Goal: Task Accomplishment & Management: Use online tool/utility

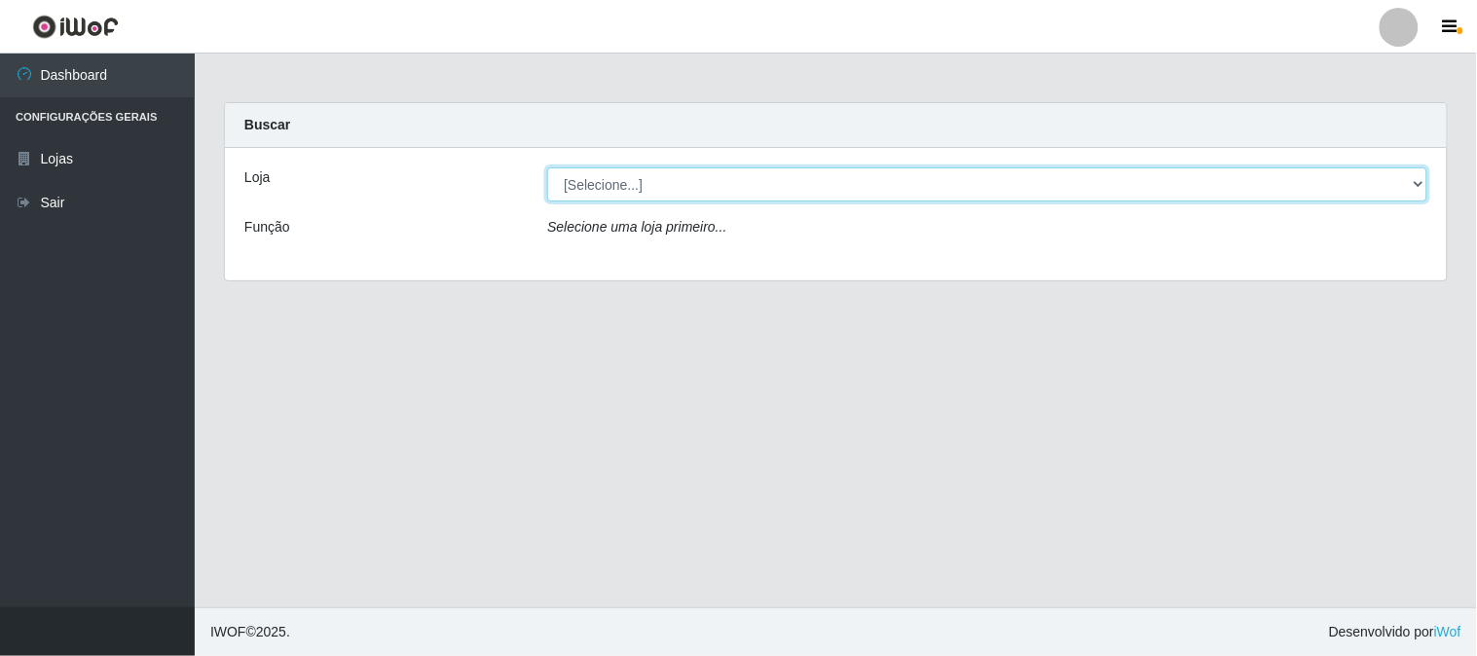
drag, startPoint x: 586, startPoint y: 186, endPoint x: 585, endPoint y: 200, distance: 13.7
click at [586, 186] on select "[Selecione...] Rede Compras Supermercados - LOJA 1" at bounding box center [987, 184] width 880 height 34
select select "158"
click at [547, 167] on select "[Selecione...] Rede Compras Supermercados - LOJA 1" at bounding box center [987, 184] width 880 height 34
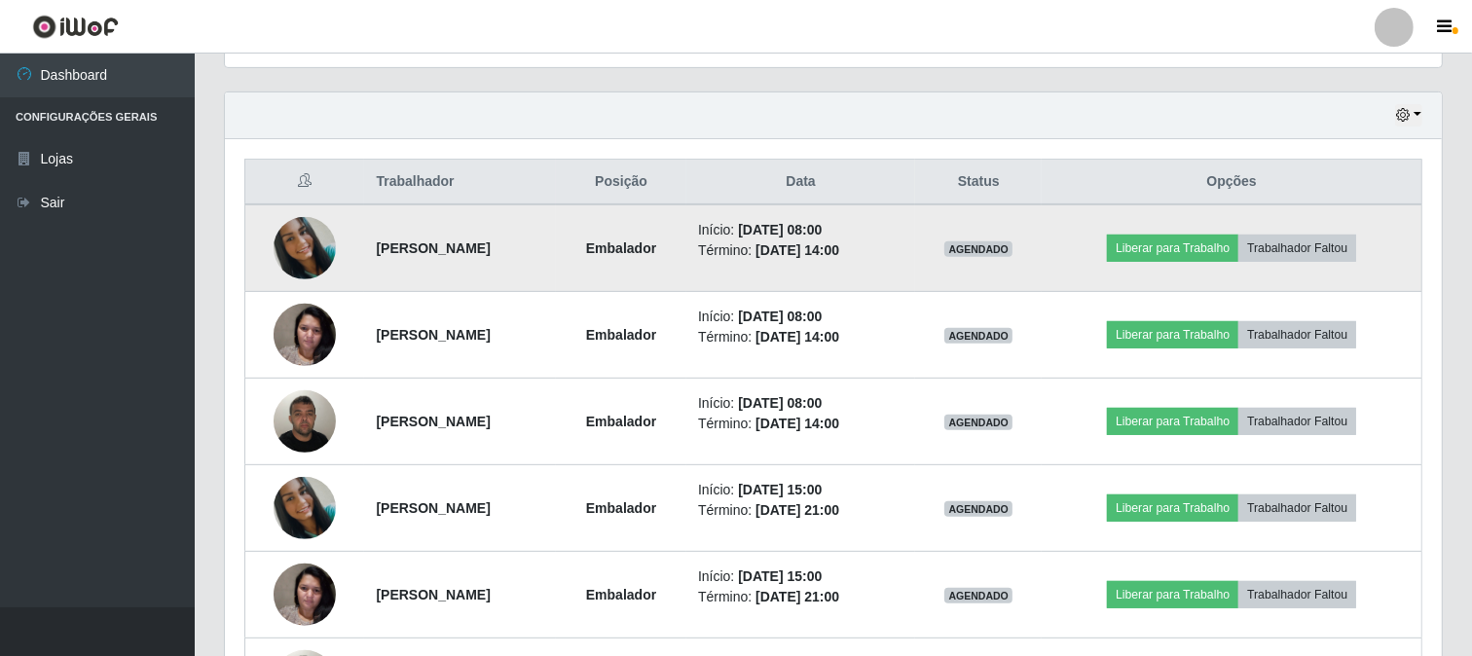
scroll to position [756, 0]
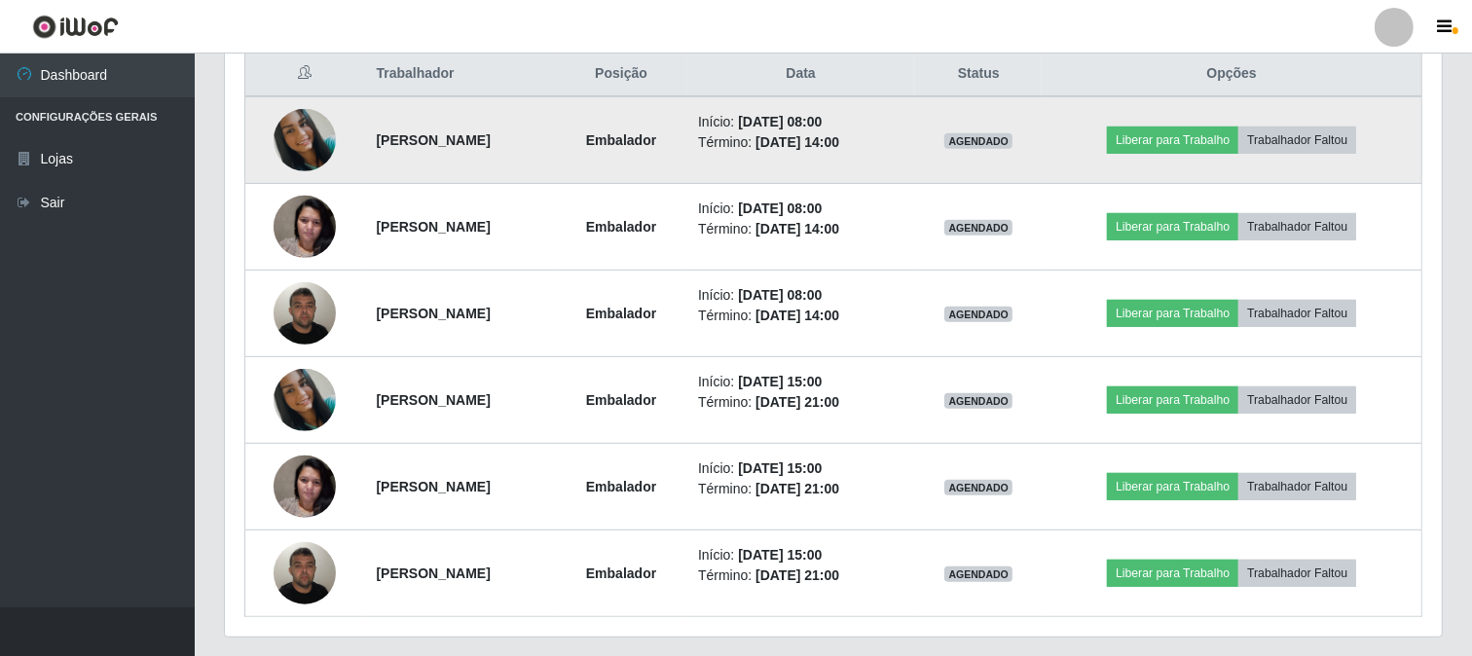
click at [285, 143] on img at bounding box center [305, 140] width 62 height 62
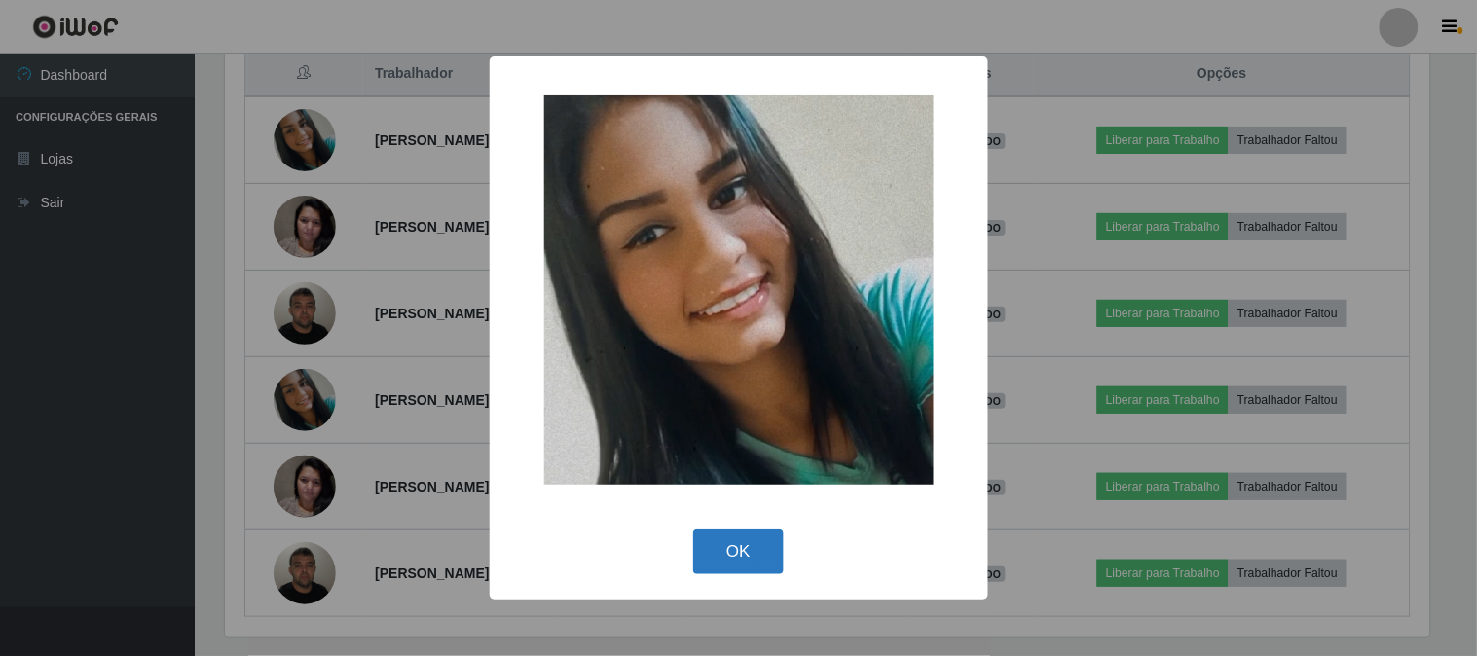
click at [756, 556] on button "OK" at bounding box center [738, 553] width 91 height 46
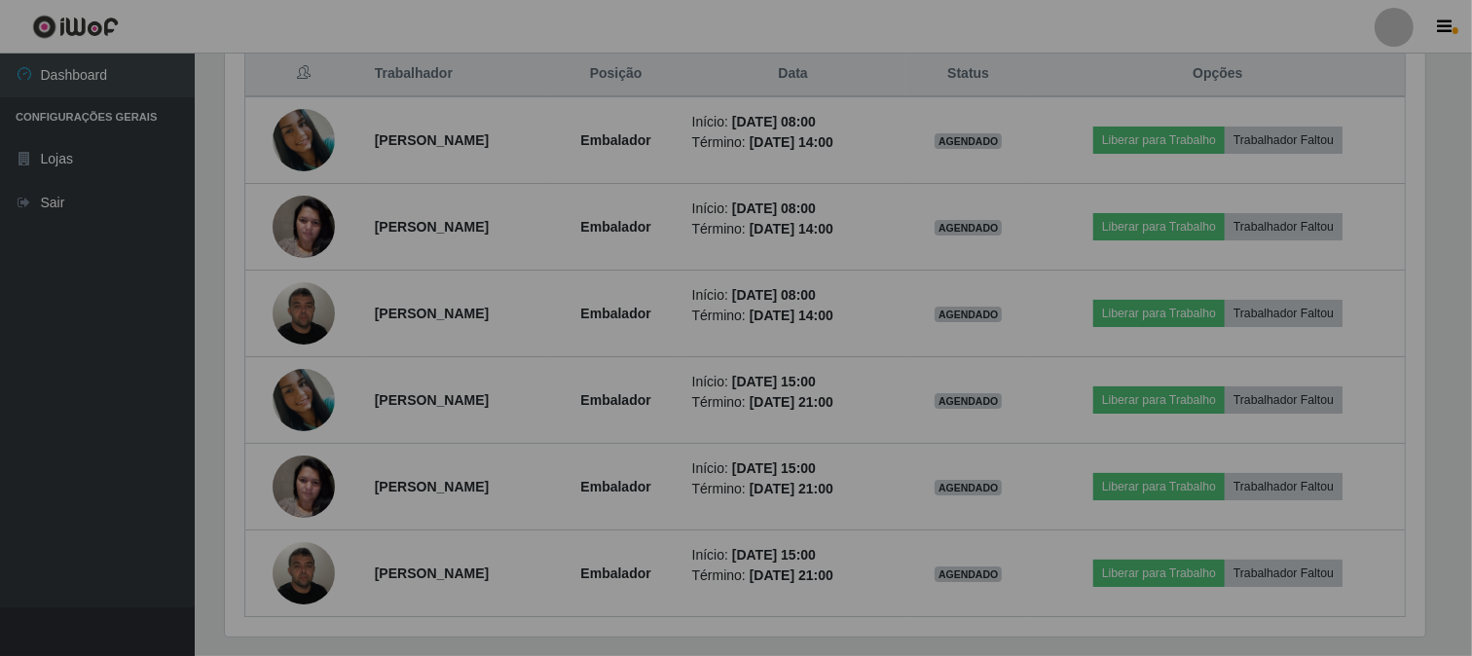
scroll to position [403, 1217]
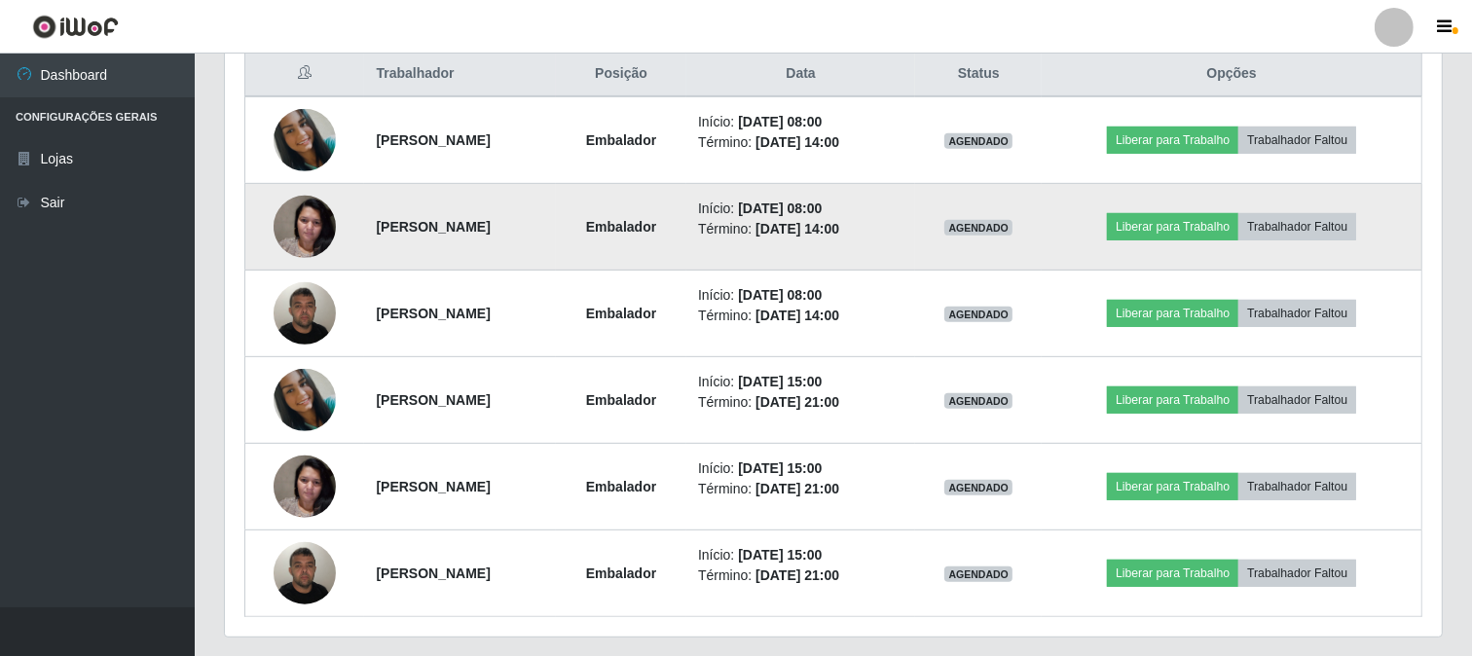
click at [294, 237] on img at bounding box center [305, 226] width 62 height 83
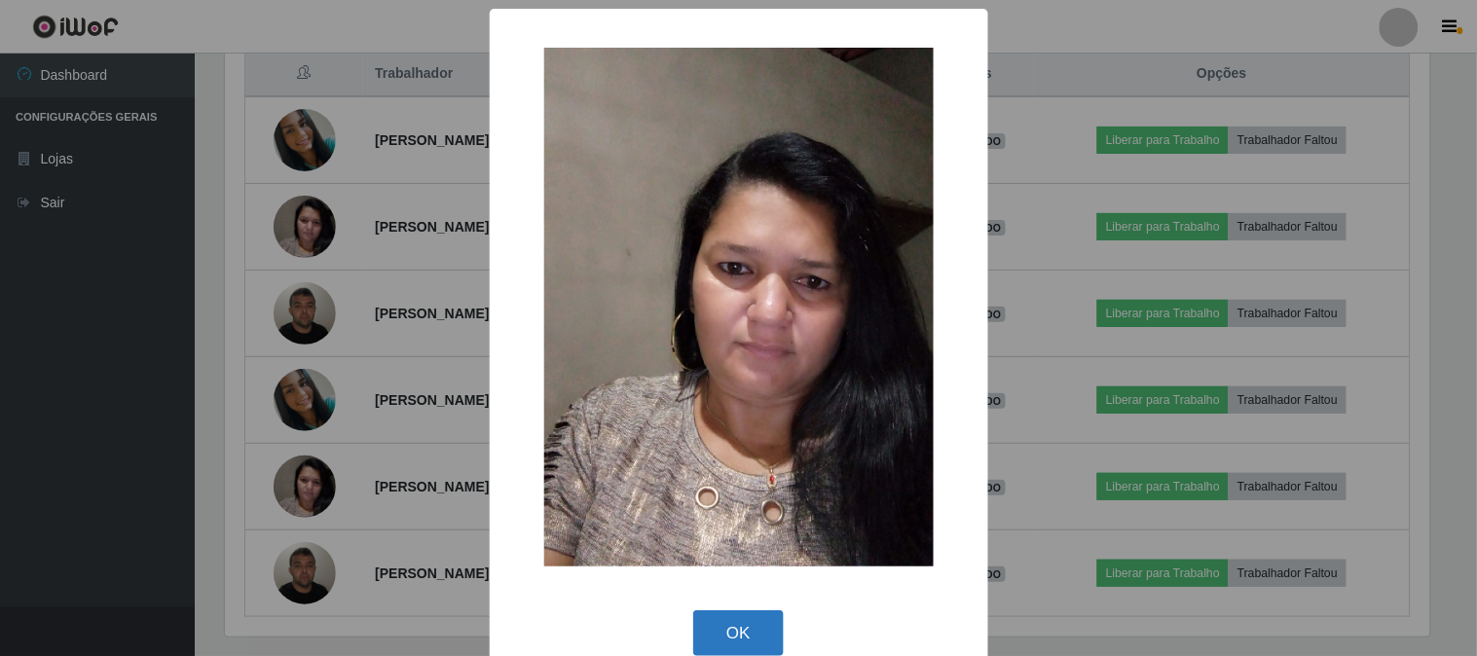
click at [717, 631] on button "OK" at bounding box center [738, 633] width 91 height 46
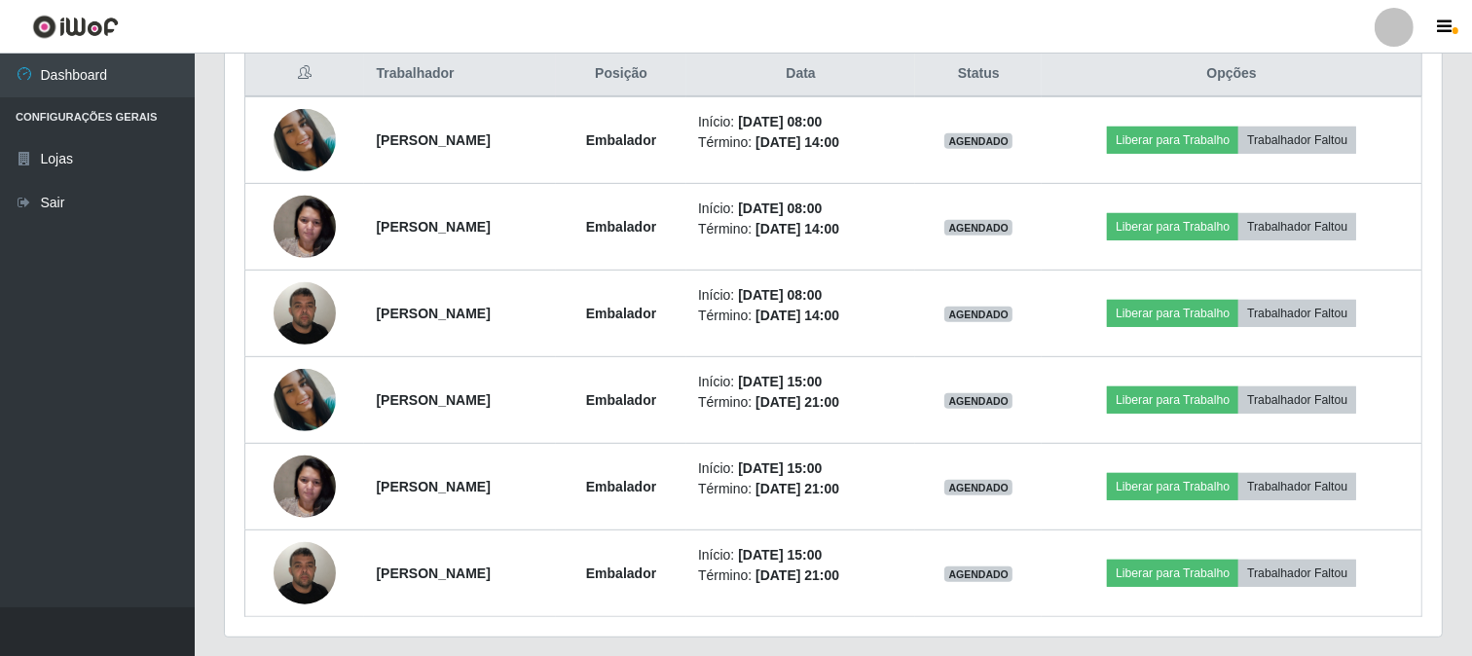
scroll to position [403, 1217]
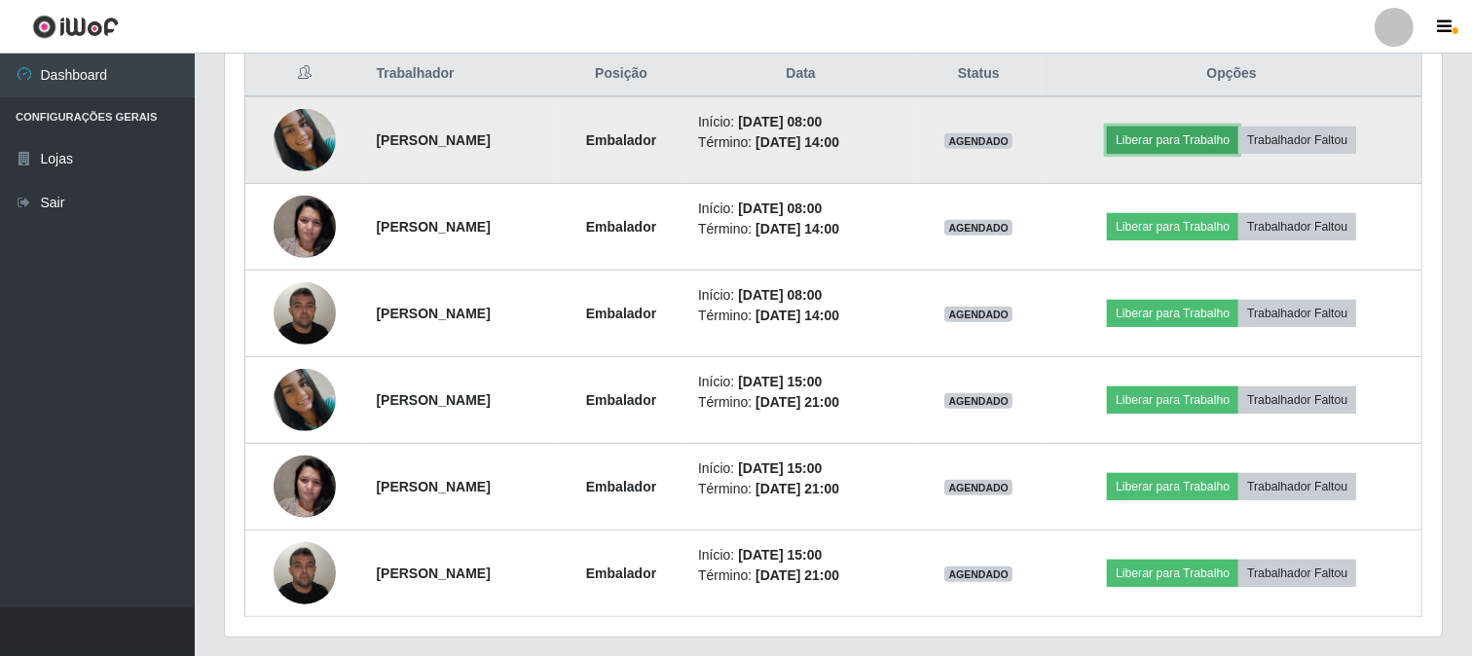
click at [1163, 144] on button "Liberar para Trabalho" at bounding box center [1172, 140] width 131 height 27
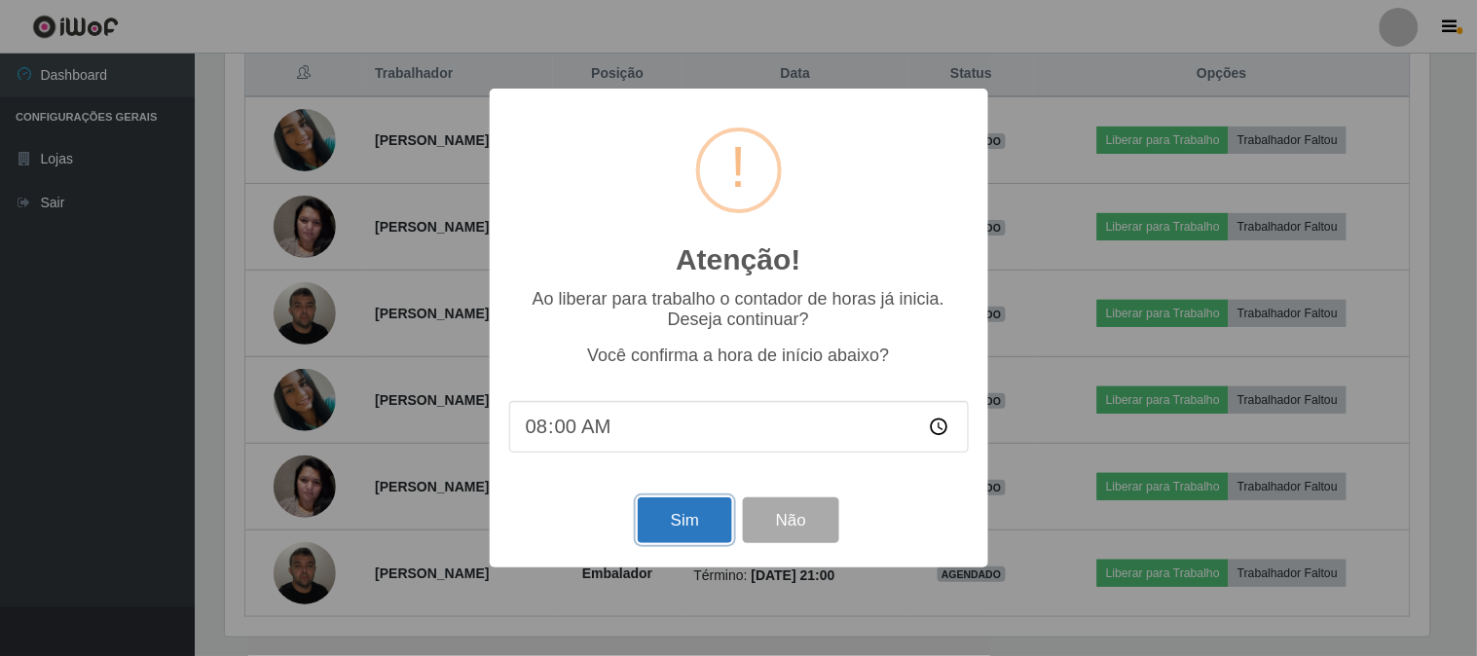
click at [678, 513] on button "Sim" at bounding box center [685, 520] width 94 height 46
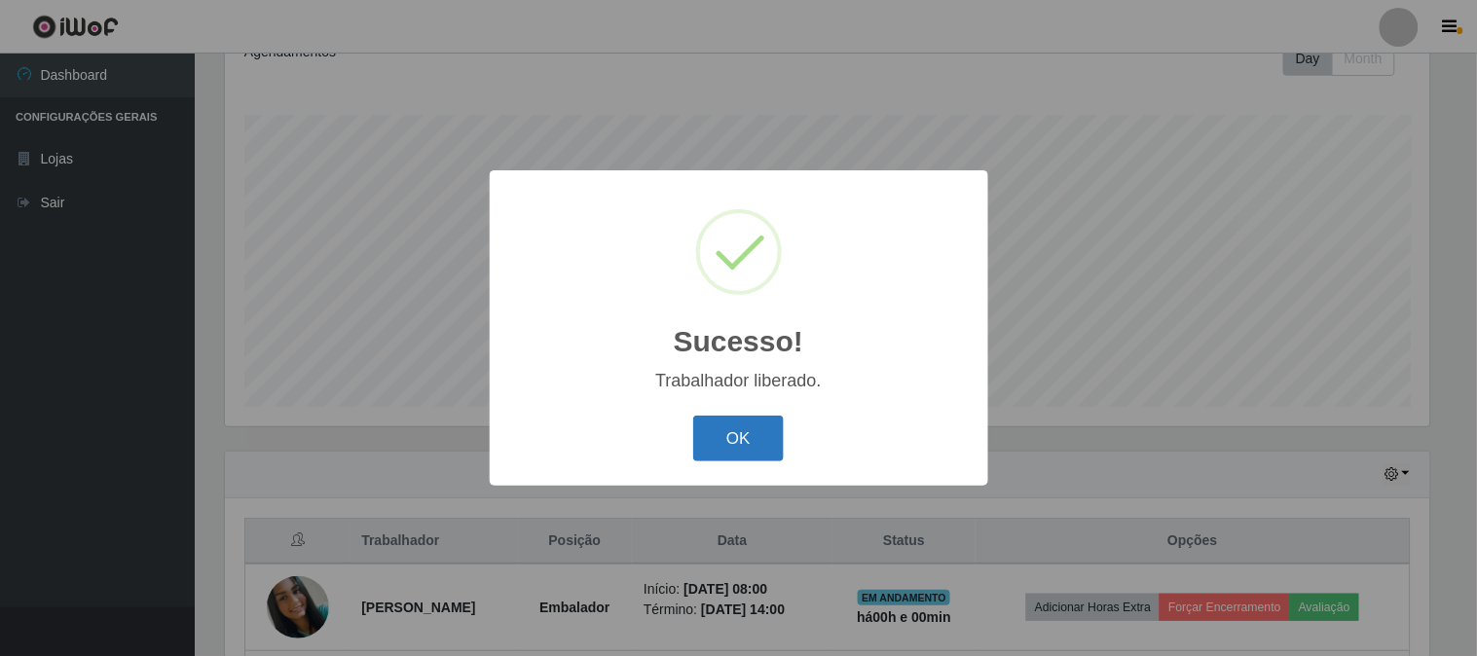
click at [711, 434] on button "OK" at bounding box center [738, 439] width 91 height 46
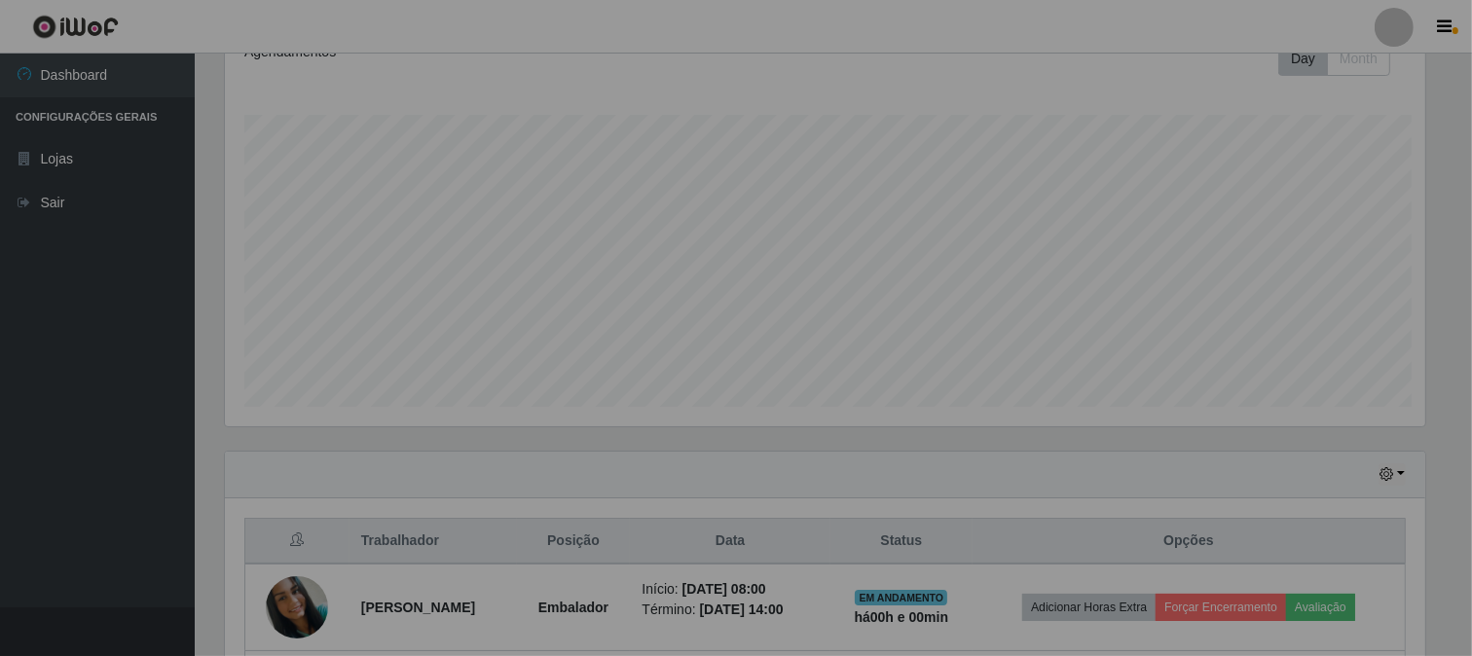
scroll to position [403, 1217]
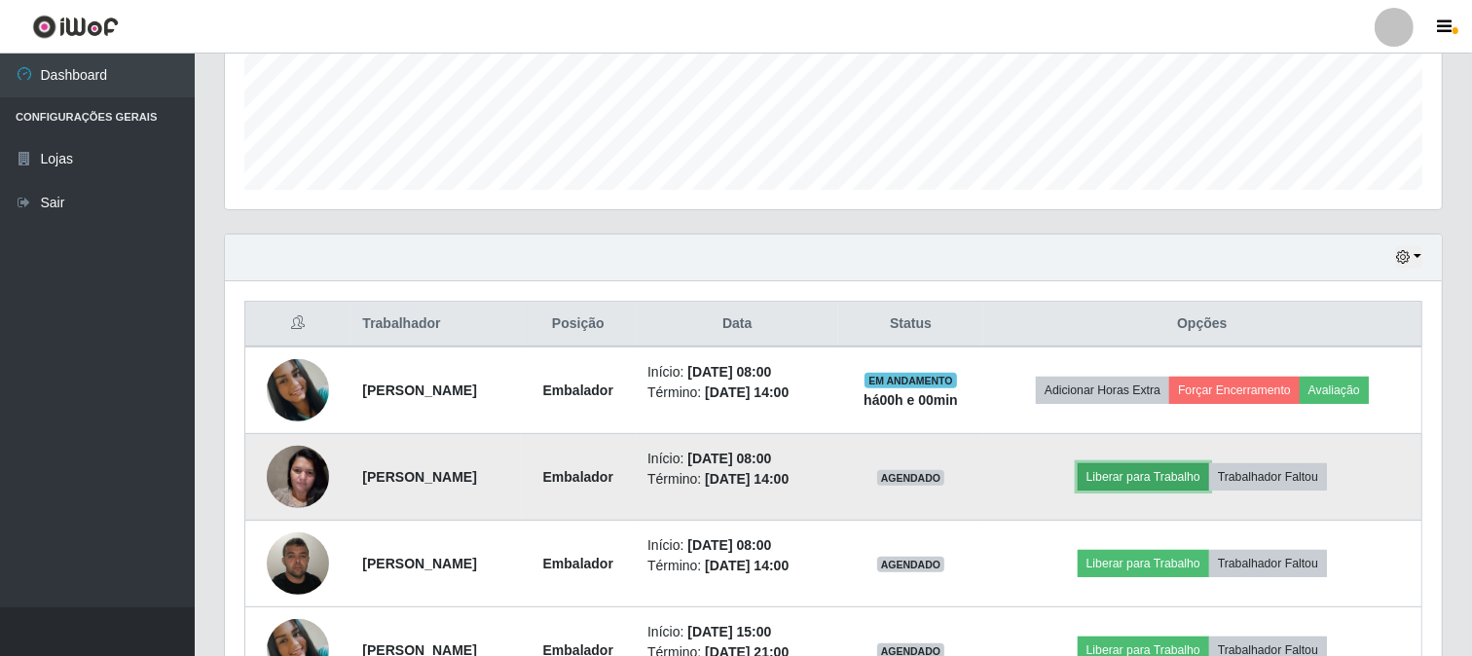
click at [1119, 478] on button "Liberar para Trabalho" at bounding box center [1143, 476] width 131 height 27
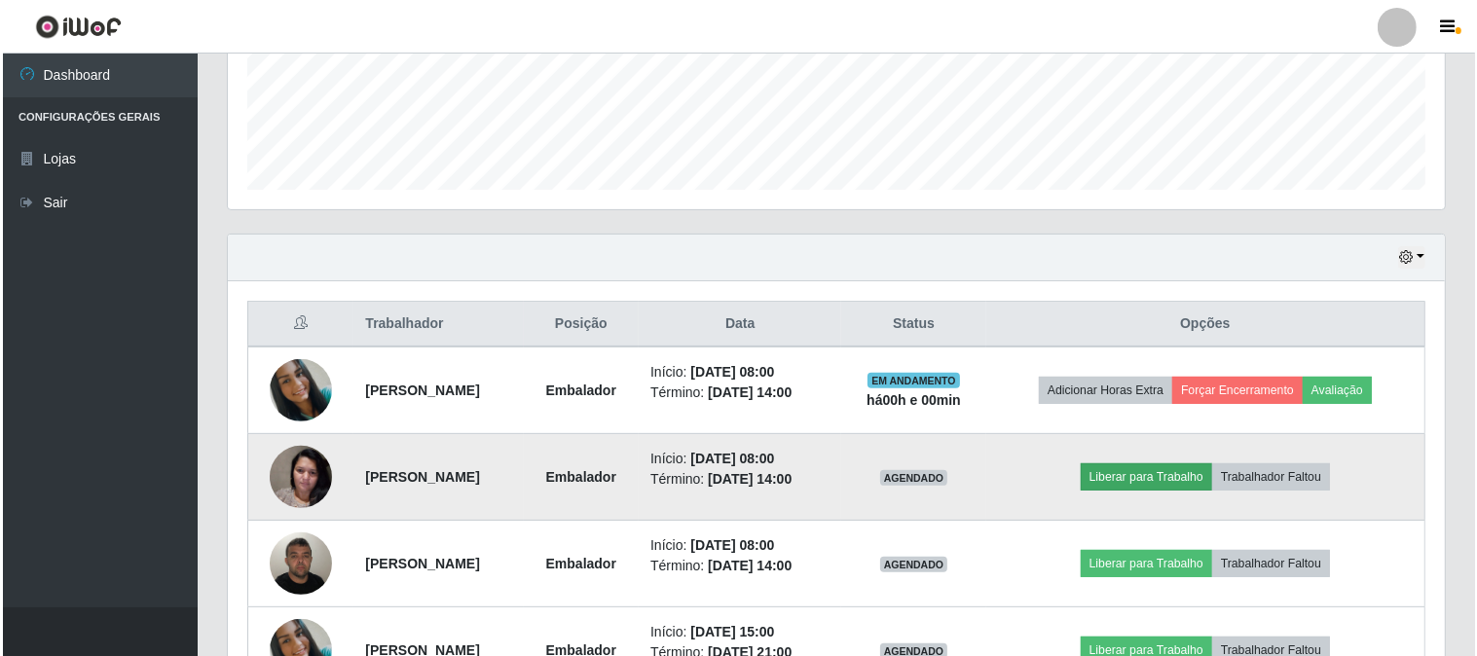
scroll to position [403, 1204]
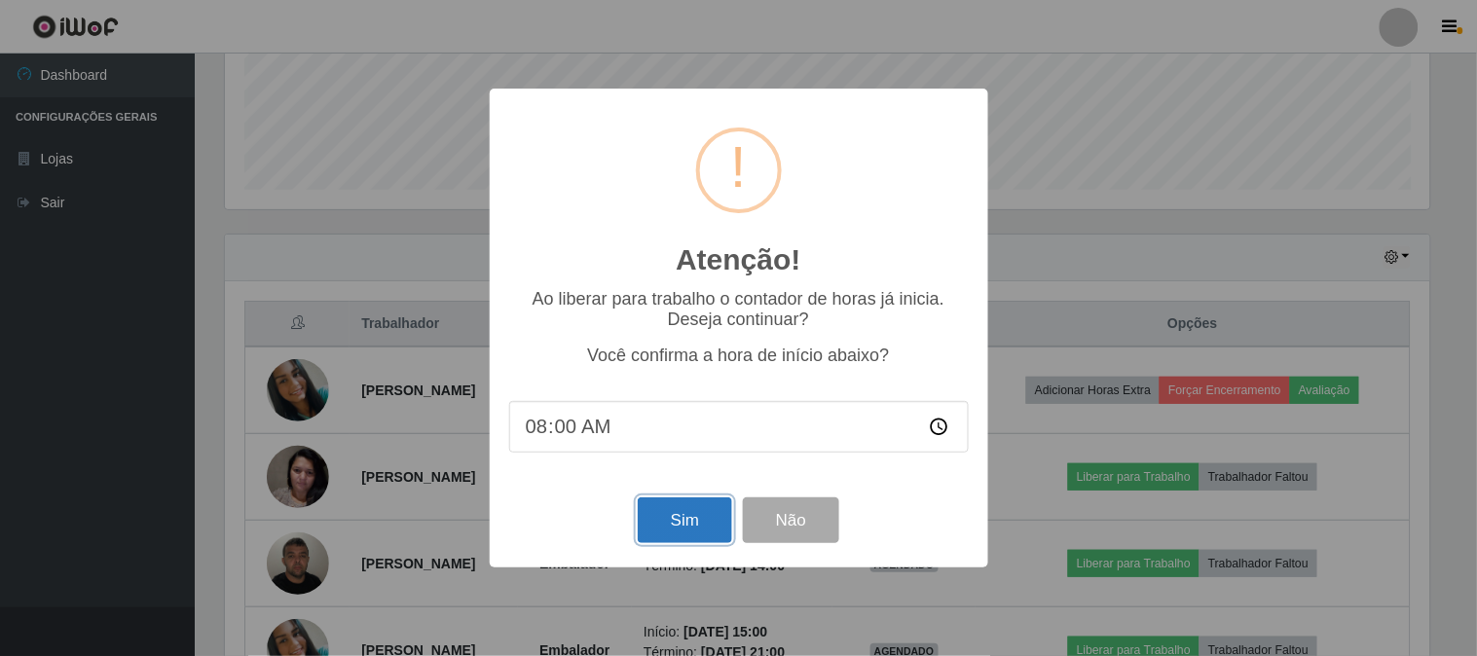
click at [669, 524] on button "Sim" at bounding box center [685, 520] width 94 height 46
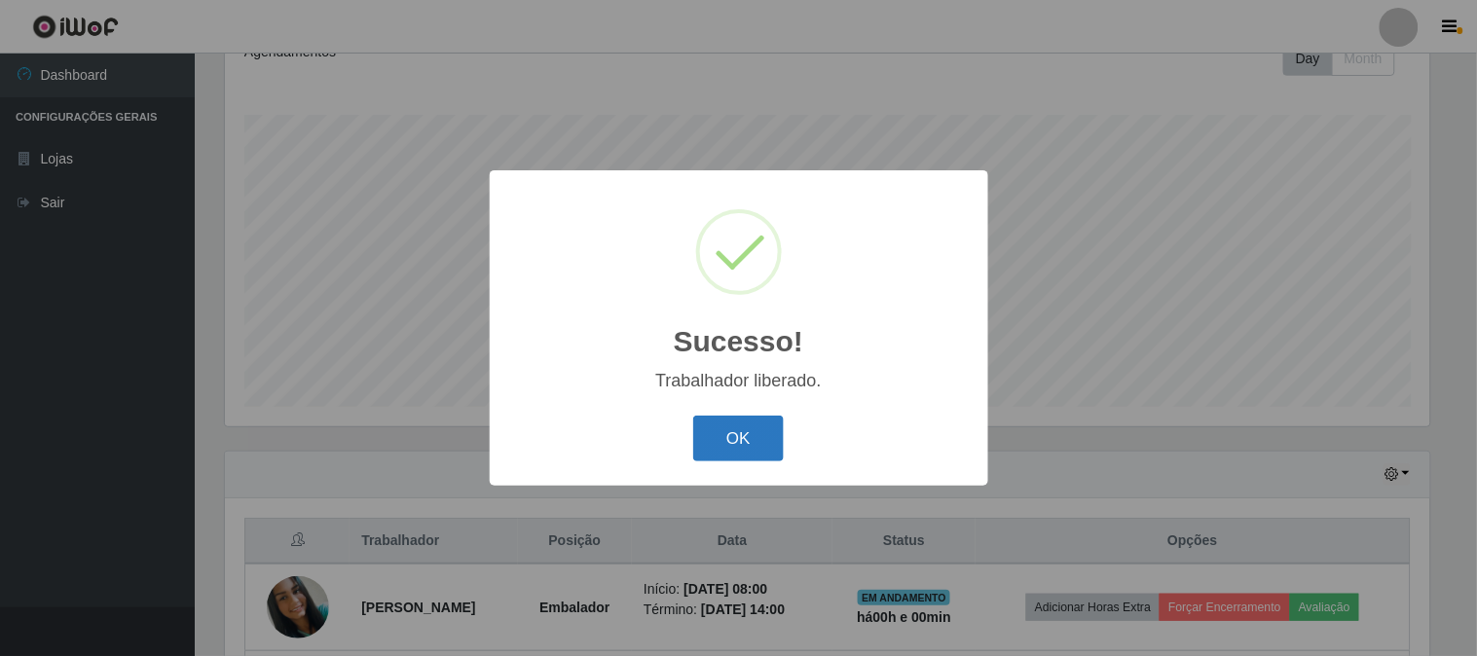
click at [720, 448] on button "OK" at bounding box center [738, 439] width 91 height 46
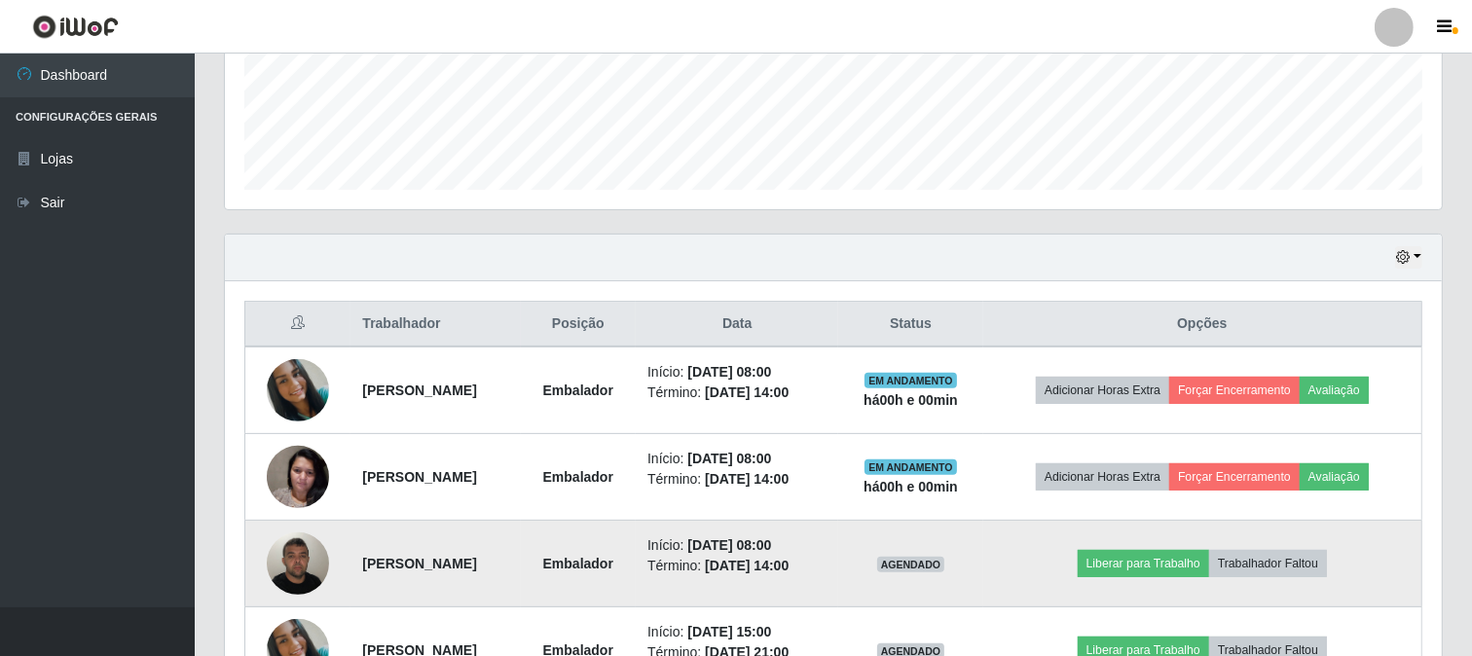
scroll to position [614, 0]
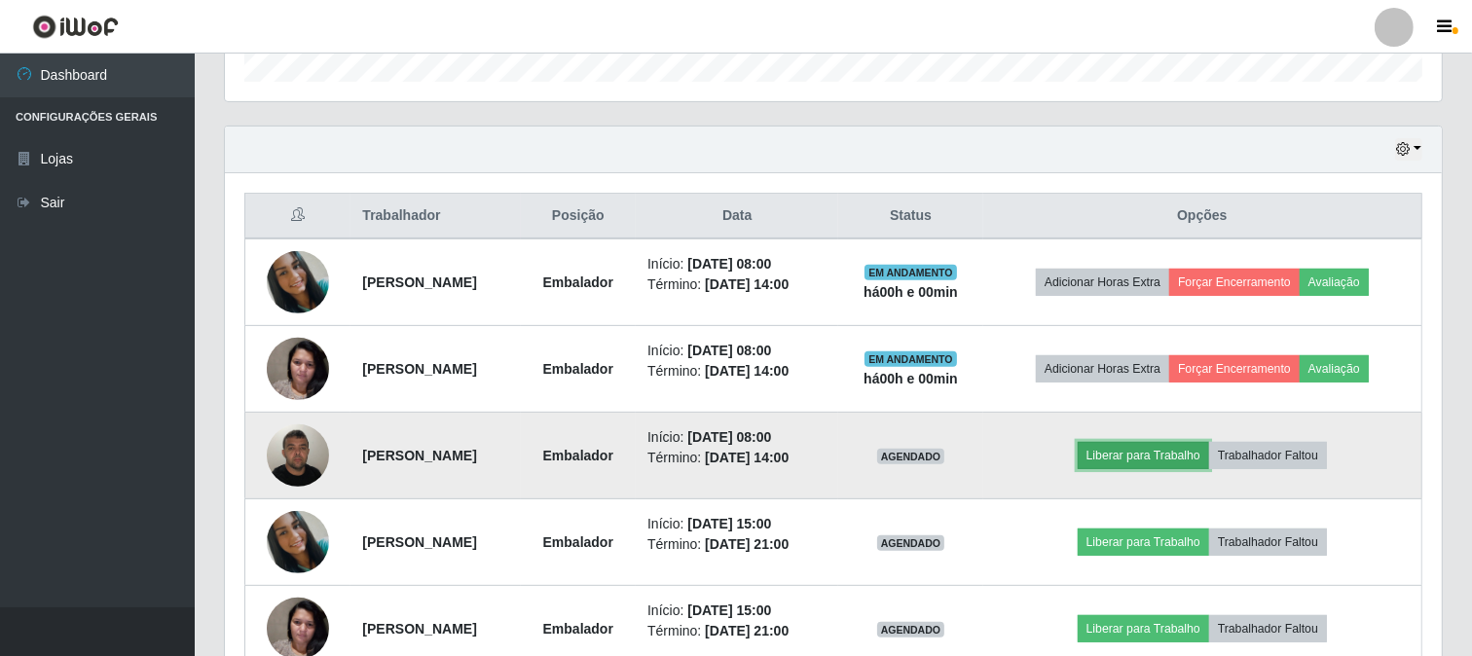
click at [1171, 442] on button "Liberar para Trabalho" at bounding box center [1143, 455] width 131 height 27
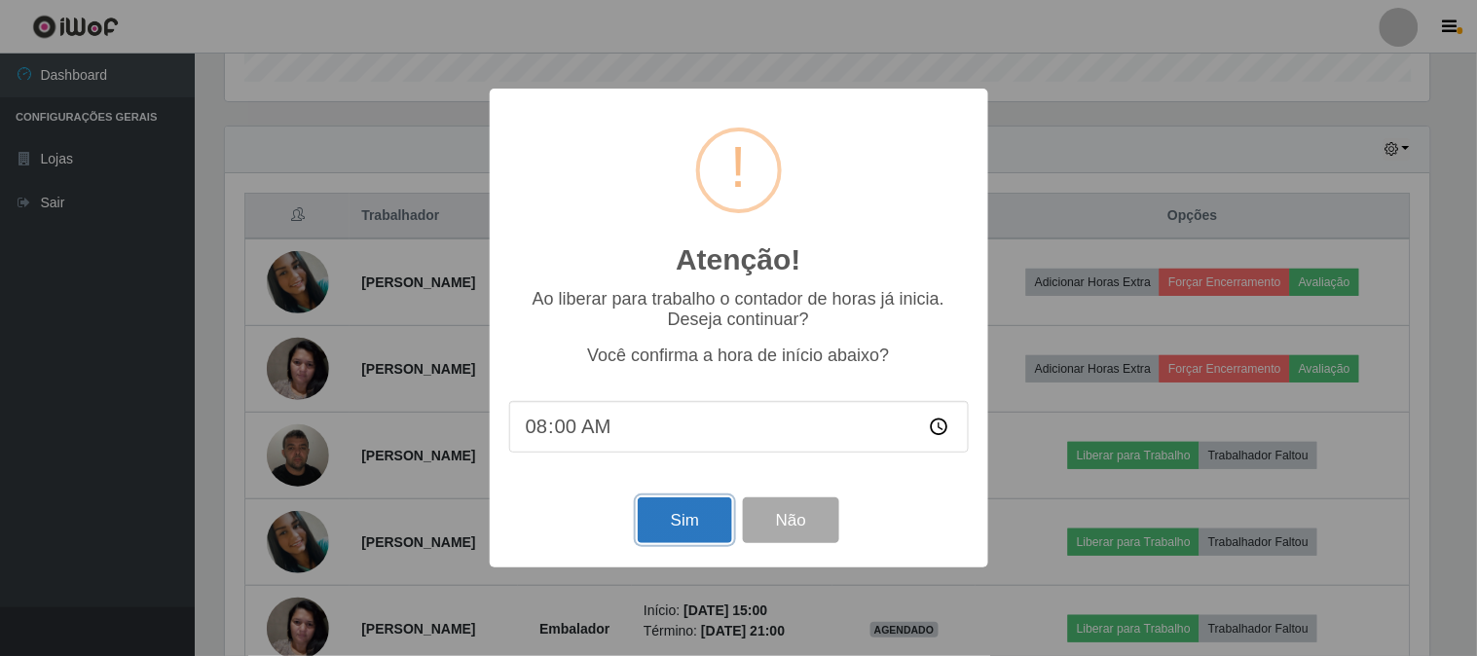
click at [696, 526] on button "Sim" at bounding box center [685, 520] width 94 height 46
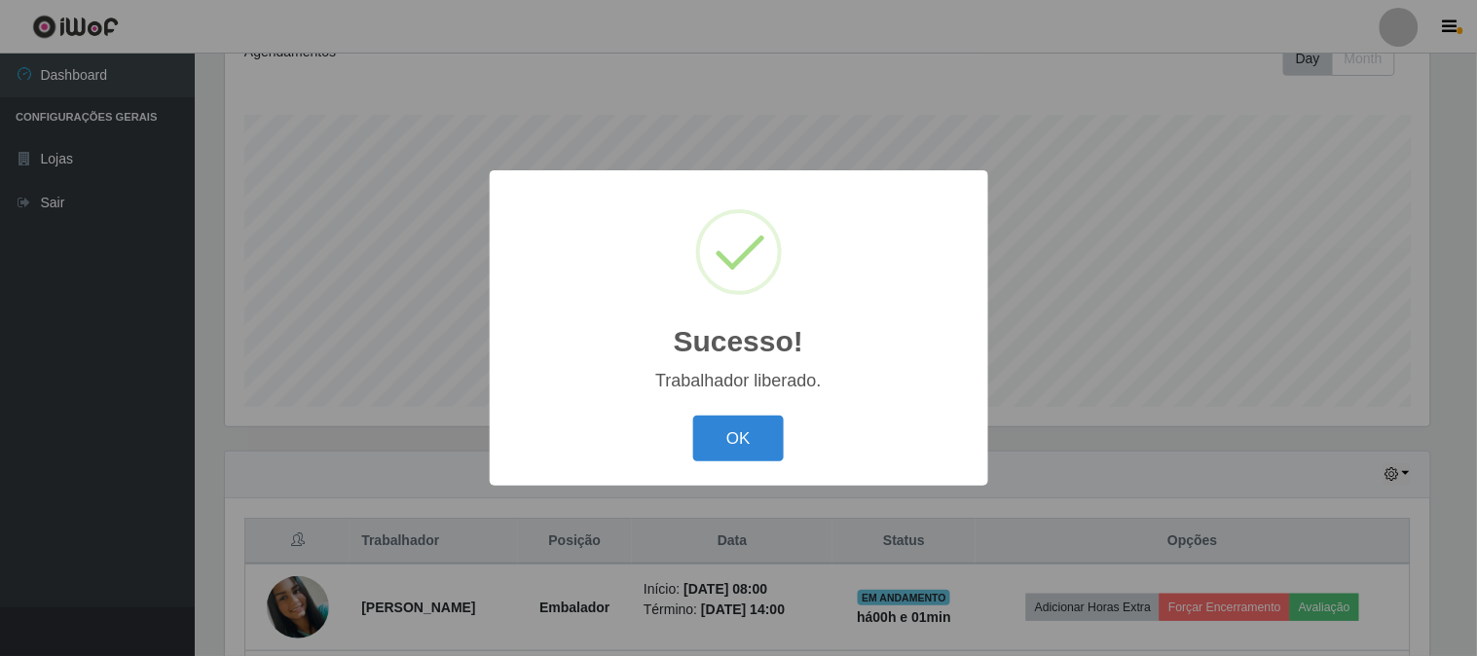
click at [725, 467] on div "Sucesso! × Trabalhador liberado. OK Cancel" at bounding box center [739, 327] width 498 height 315
click at [737, 449] on button "OK" at bounding box center [738, 439] width 91 height 46
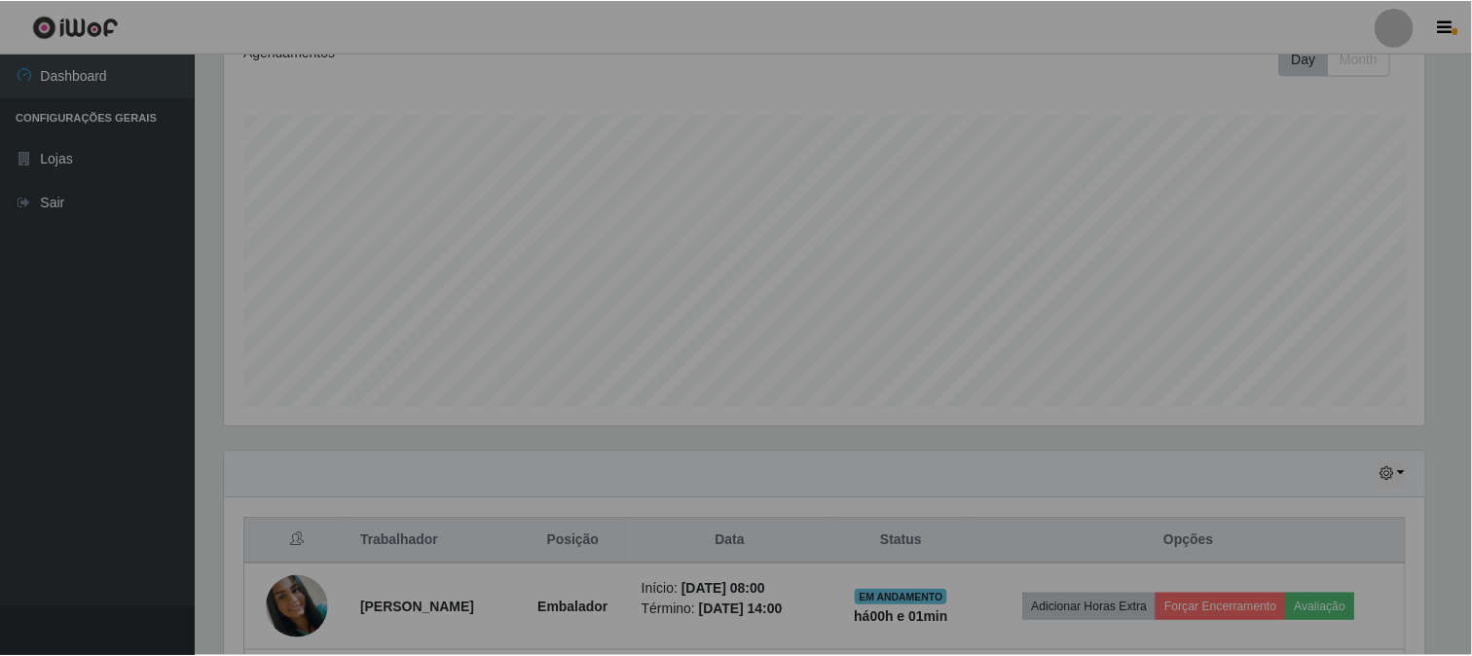
scroll to position [403, 1217]
